Goal: Task Accomplishment & Management: Manage account settings

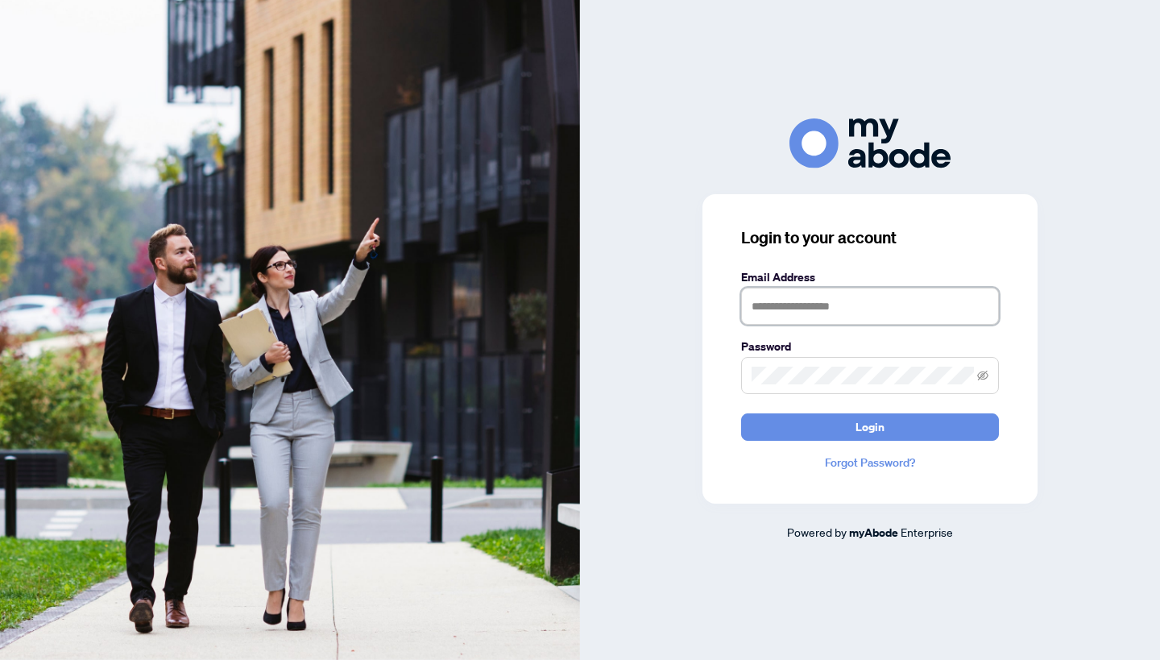
type input "**********"
click at [870, 426] on button "Login" at bounding box center [870, 426] width 258 height 27
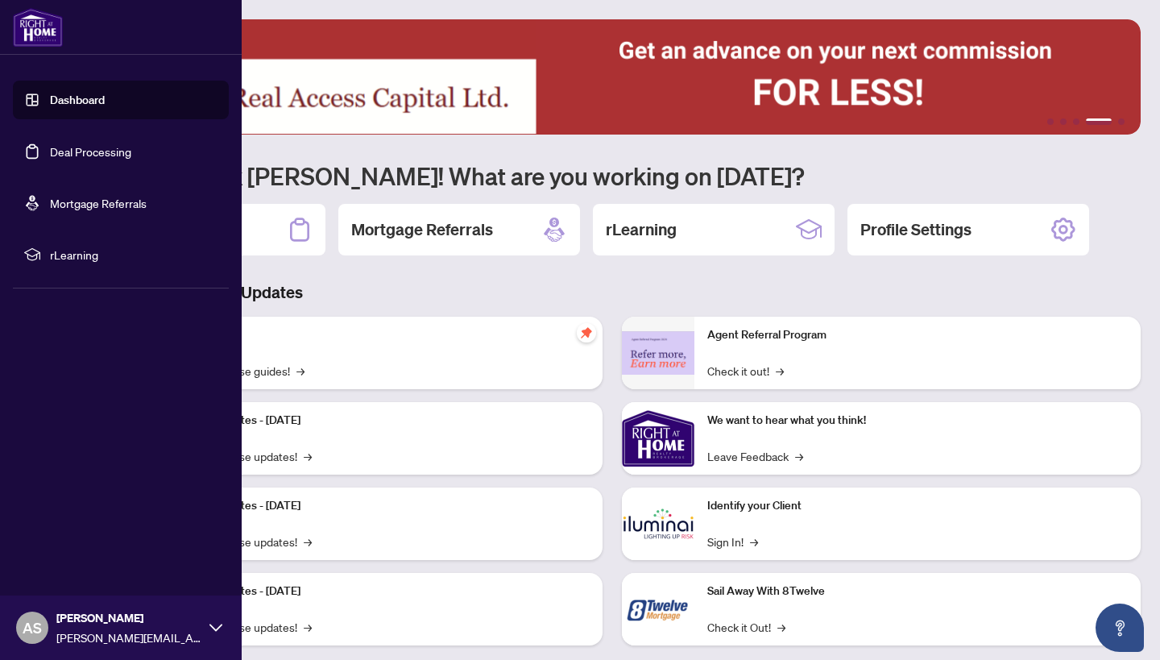
click at [50, 151] on link "Deal Processing" at bounding box center [90, 151] width 81 height 15
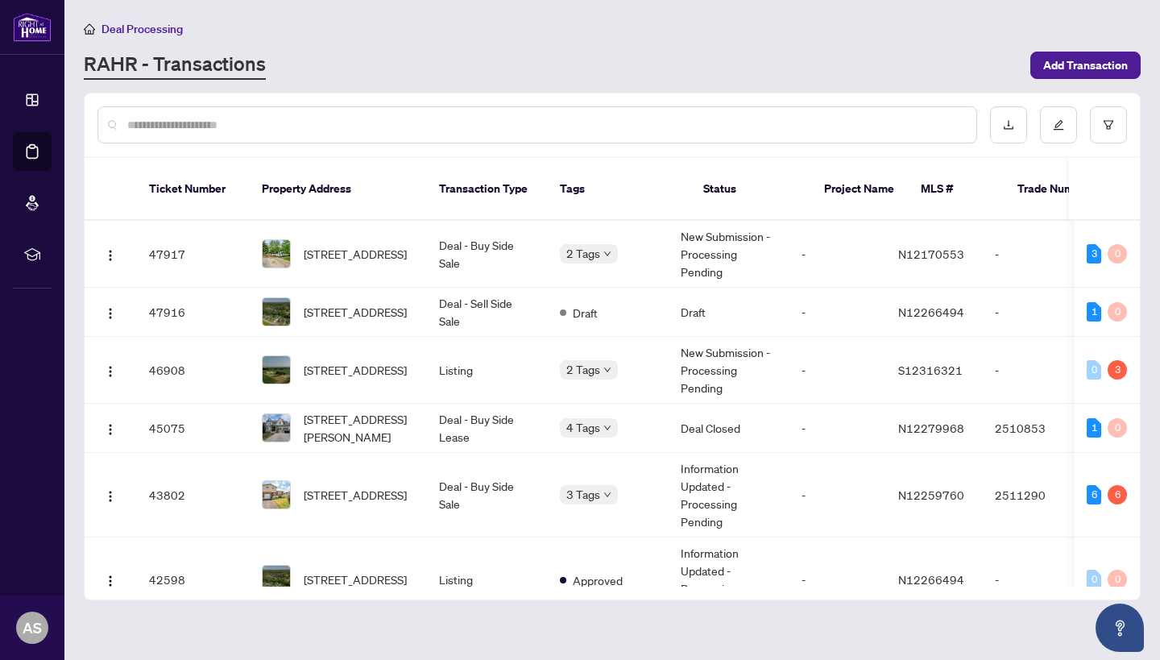
click at [317, 361] on span "[STREET_ADDRESS]" at bounding box center [355, 370] width 103 height 18
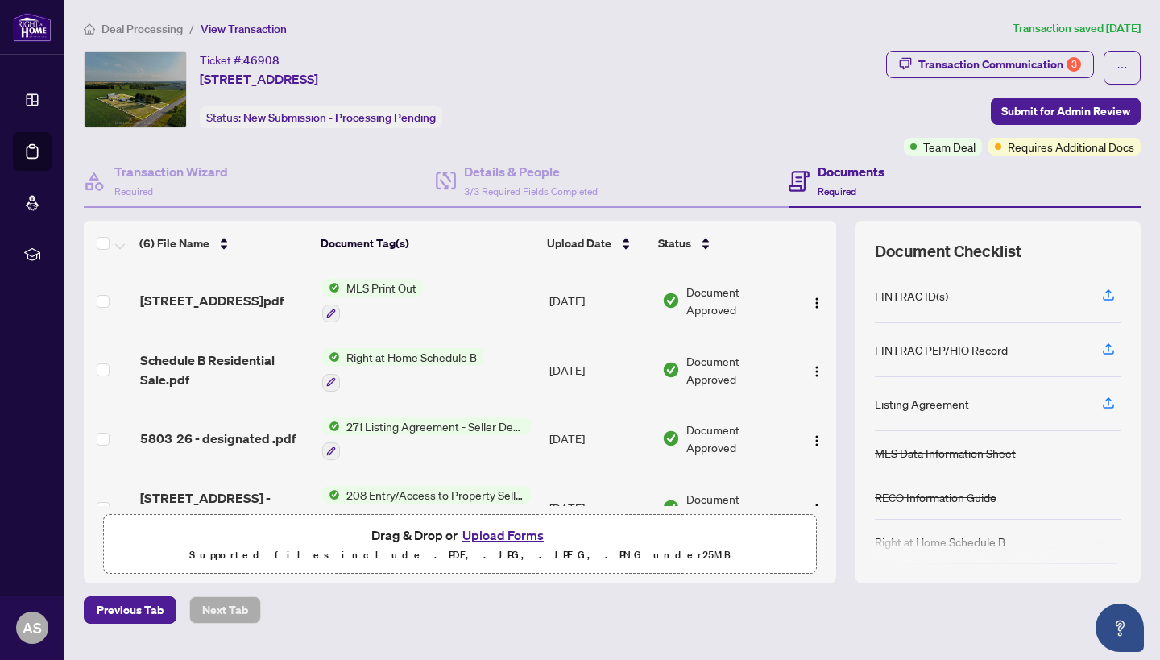
click at [494, 537] on button "Upload Forms" at bounding box center [503, 534] width 91 height 21
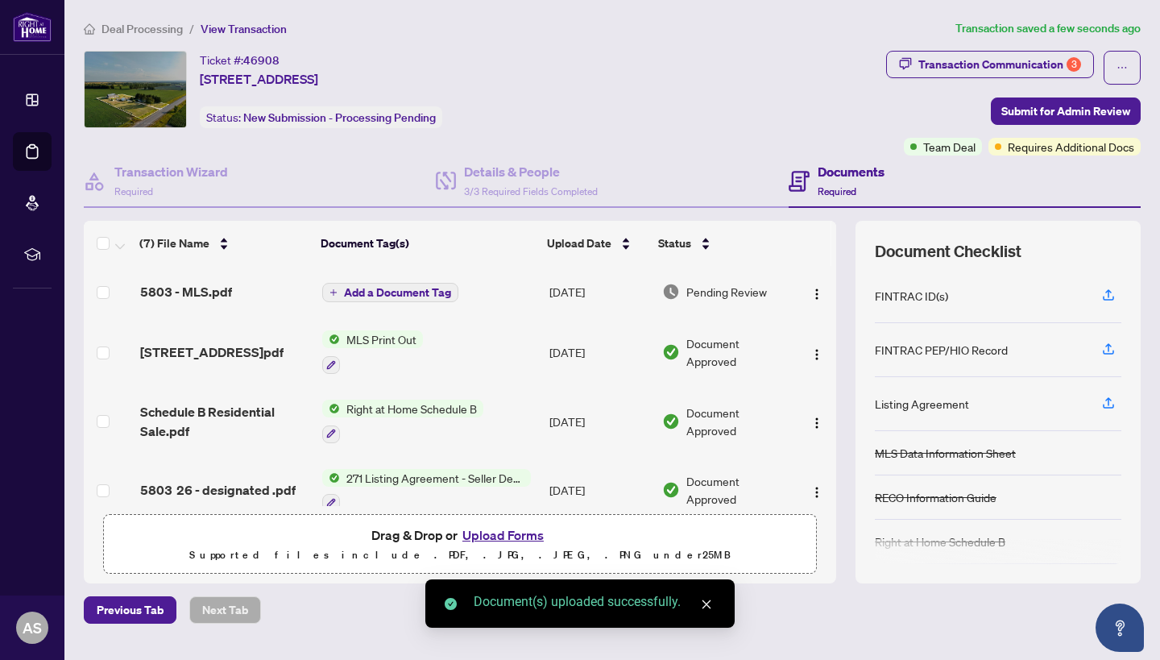
click at [387, 292] on span "Add a Document Tag" at bounding box center [397, 292] width 107 height 11
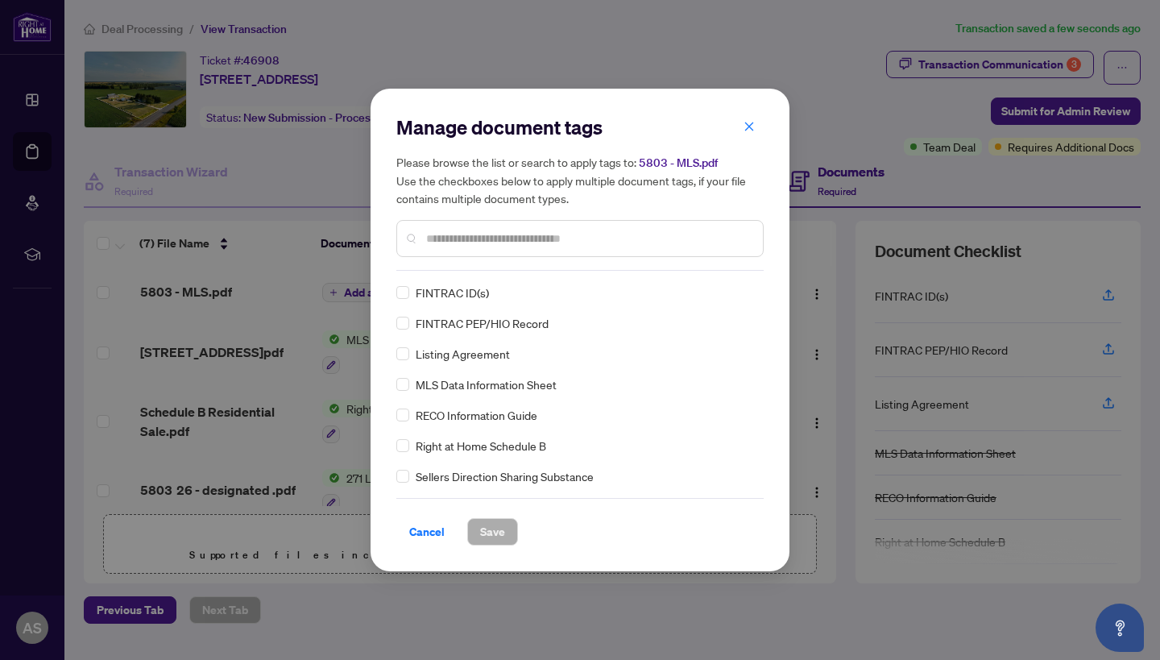
click at [511, 247] on div at bounding box center [579, 238] width 367 height 37
click at [510, 244] on input "text" at bounding box center [588, 239] width 324 height 18
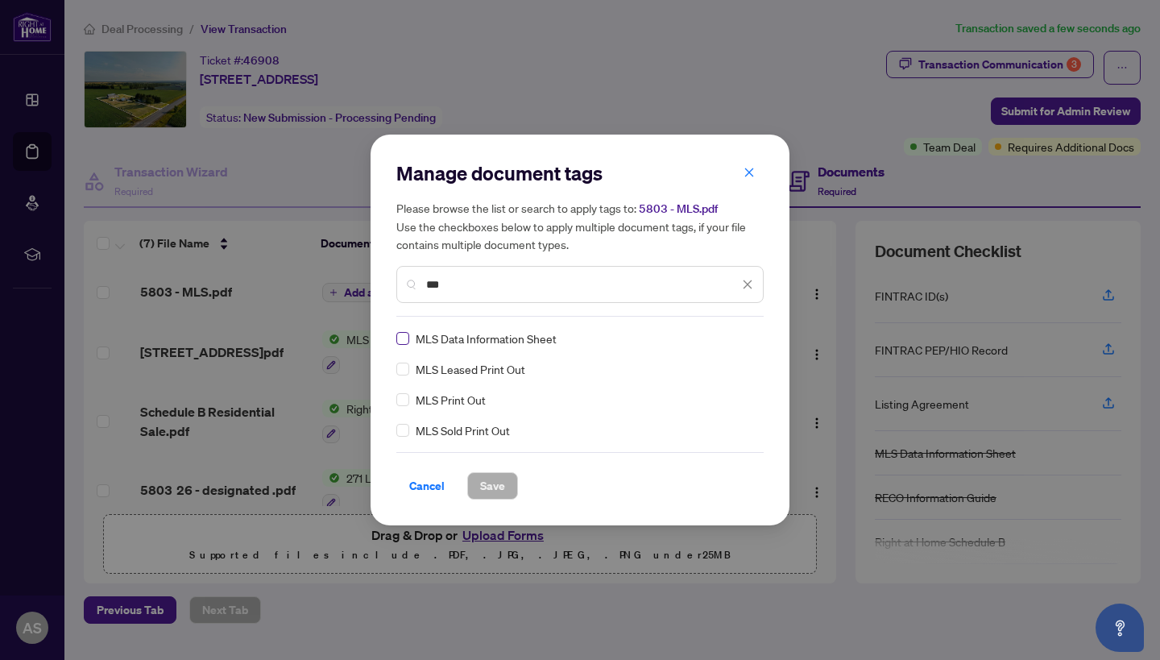
type input "***"
click at [406, 332] on span at bounding box center [402, 338] width 13 height 13
click at [491, 491] on span "Save" at bounding box center [492, 486] width 25 height 26
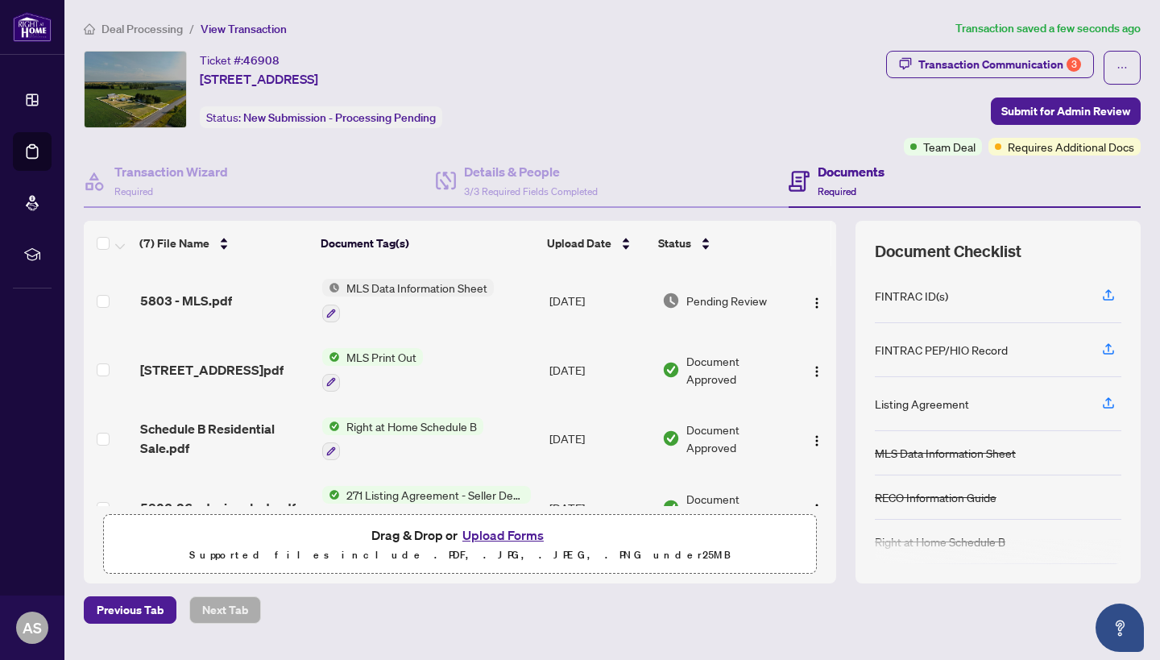
click at [202, 297] on span "5803 - MLS.pdf" at bounding box center [186, 300] width 92 height 19
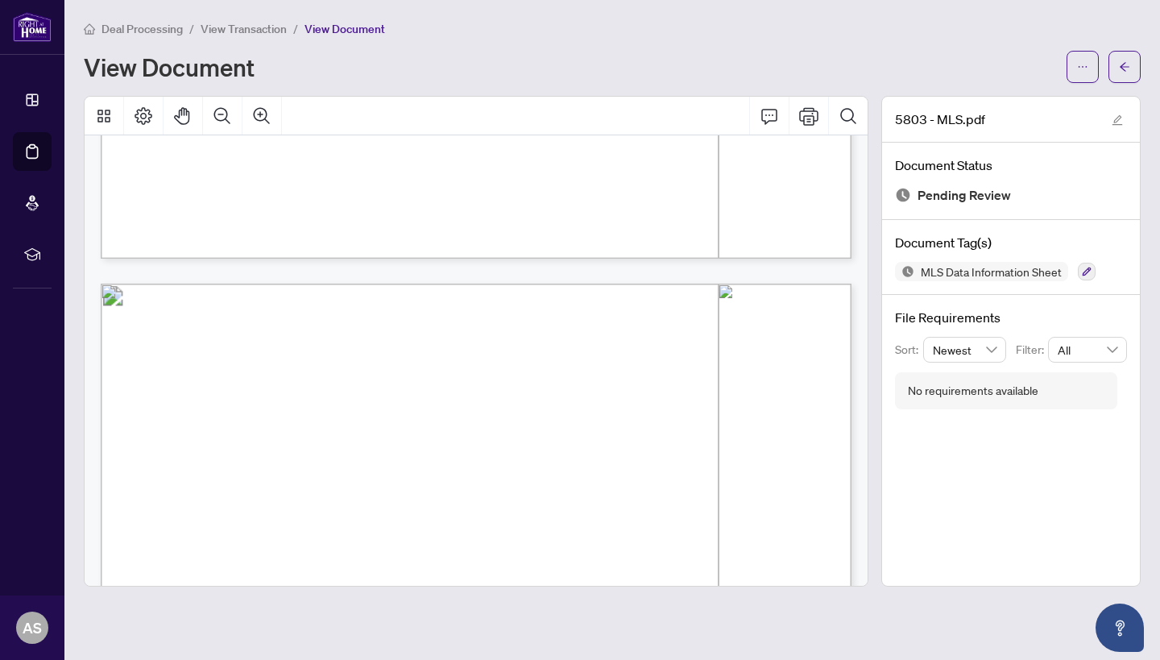
scroll to position [864, 0]
